Goal: Find specific page/section: Find specific page/section

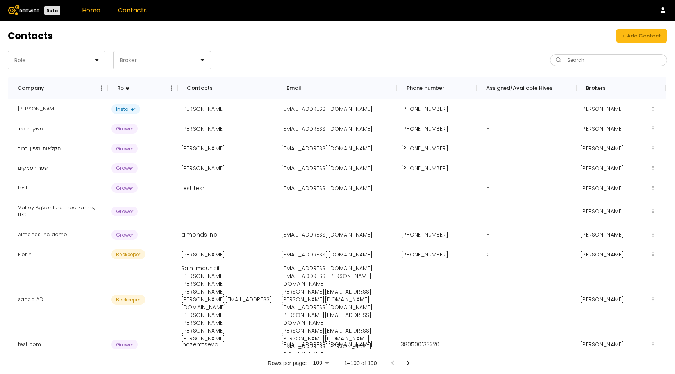
click at [86, 13] on link "Home" at bounding box center [91, 10] width 18 height 9
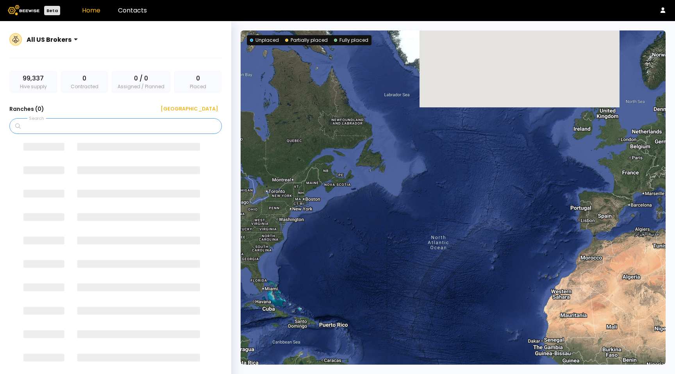
click at [61, 124] on input "Search" at bounding box center [118, 126] width 192 height 15
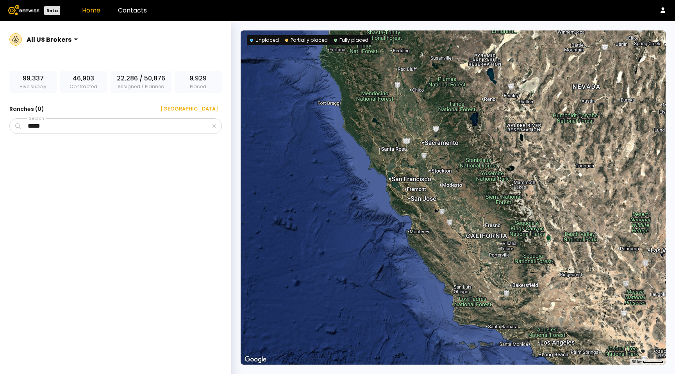
click at [48, 40] on div at bounding box center [49, 39] width 45 height 7
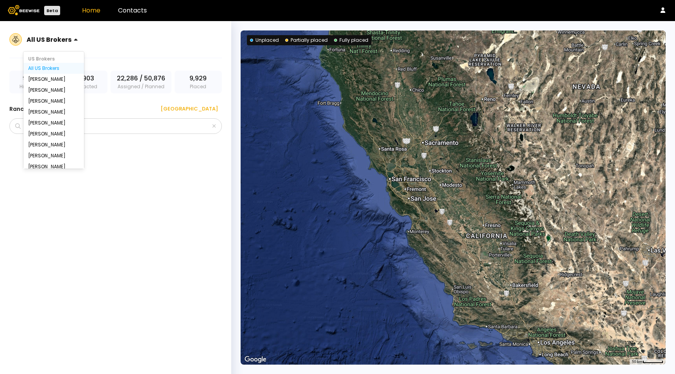
click at [114, 49] on div "[PERSON_NAME], 2 of 15. 15 results available. Use Up and Down to choose options…" at bounding box center [115, 44] width 212 height 28
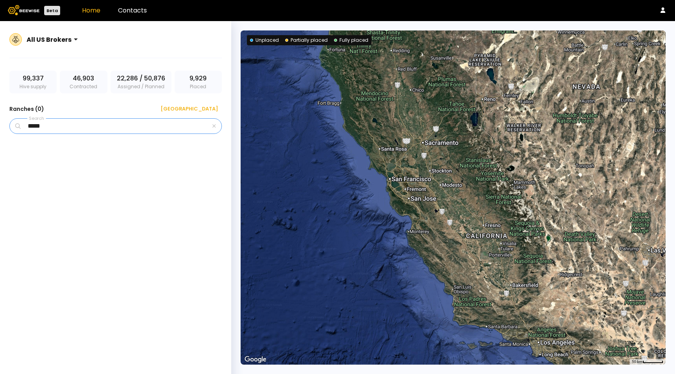
click at [57, 127] on input "*****" at bounding box center [116, 126] width 188 height 15
type input "*"
type input "*****"
click at [70, 44] on div "All US Brokers" at bounding box center [48, 39] width 51 height 18
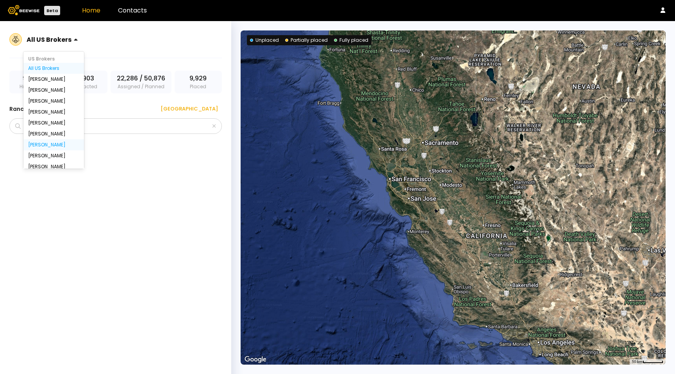
scroll to position [76, 0]
click at [48, 126] on div "All IL Brokers" at bounding box center [53, 125] width 51 height 5
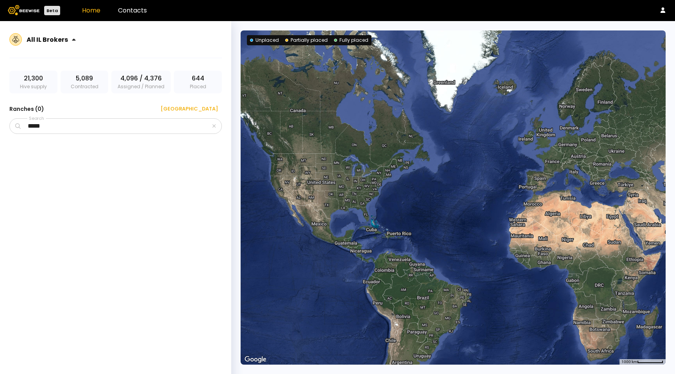
click at [62, 43] on div "All IL Brokers" at bounding box center [48, 40] width 43 height 10
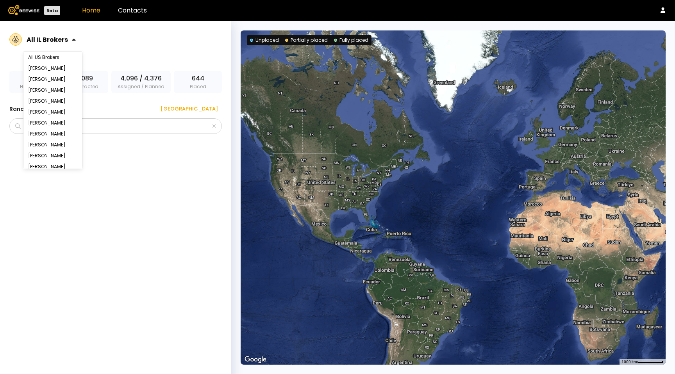
scroll to position [0, 0]
click at [50, 123] on div "[PERSON_NAME]" at bounding box center [52, 123] width 49 height 5
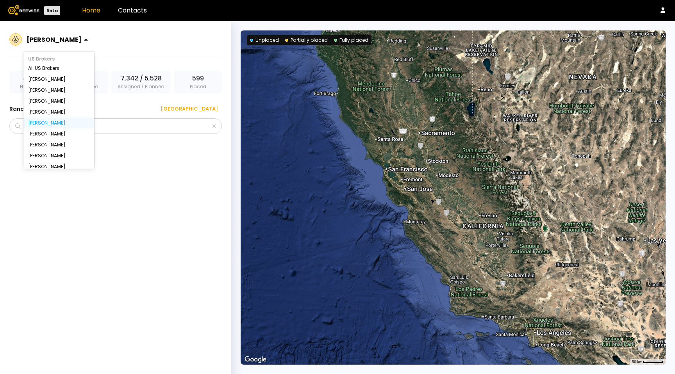
click at [60, 38] on div at bounding box center [54, 39] width 55 height 7
click at [55, 66] on div "All US Brokers" at bounding box center [58, 68] width 61 height 5
